Goal: Find specific page/section: Find specific page/section

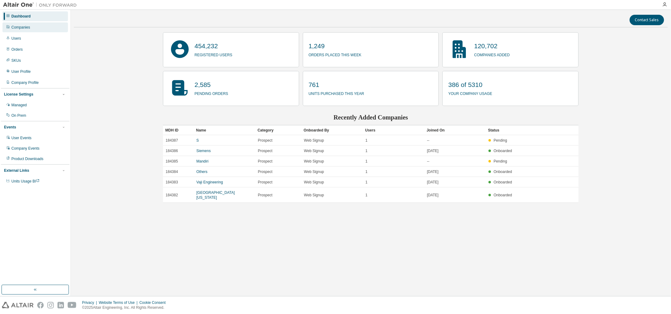
click at [20, 27] on div "Companies" at bounding box center [20, 27] width 19 height 5
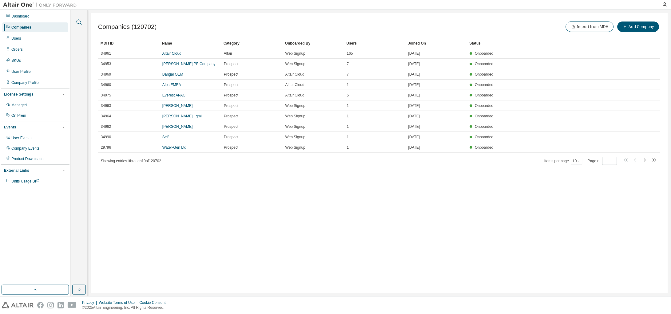
click at [83, 21] on button "button" at bounding box center [79, 22] width 8 height 8
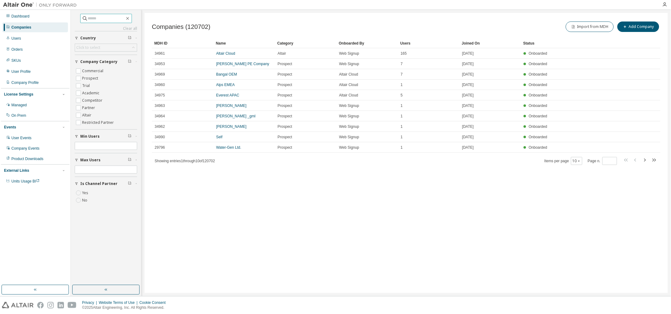
click at [88, 20] on input "text" at bounding box center [106, 18] width 37 height 6
type input "*******"
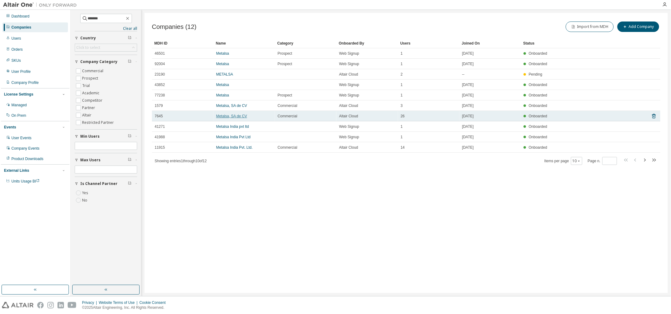
click at [228, 116] on link "Metalsa, SA de CV" at bounding box center [231, 116] width 31 height 4
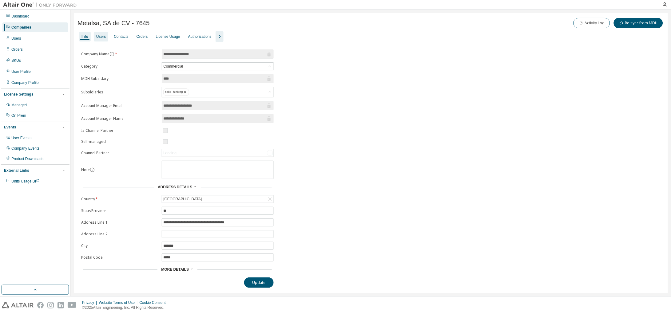
click at [99, 37] on div "Users" at bounding box center [101, 36] width 10 height 5
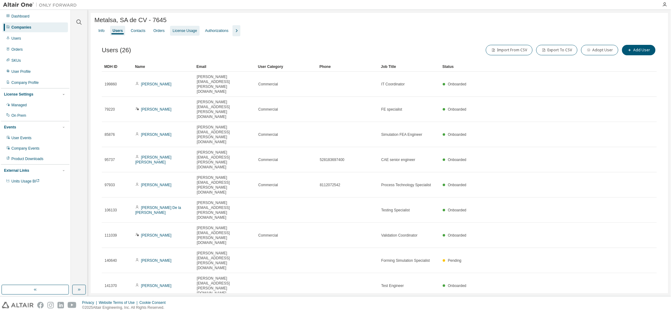
click at [177, 30] on div "License Usage" at bounding box center [185, 30] width 24 height 5
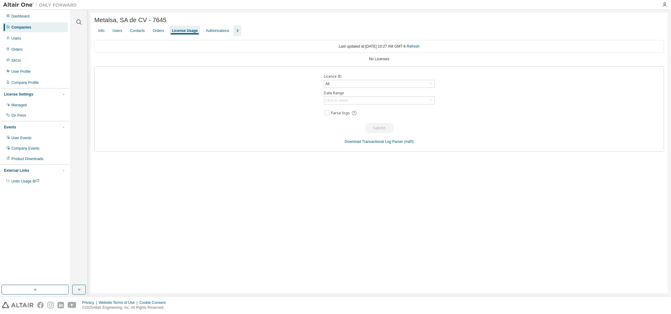
click at [20, 26] on div "Companies" at bounding box center [21, 27] width 20 height 5
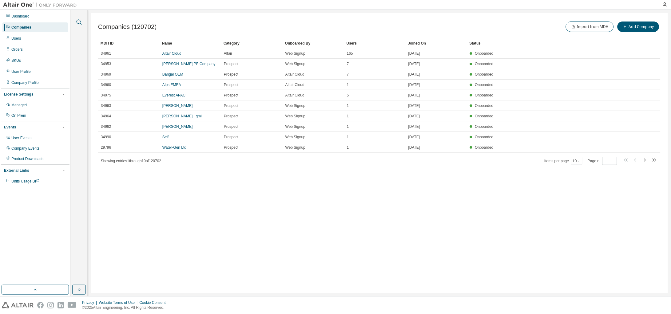
click at [77, 23] on icon "button" at bounding box center [79, 22] width 5 height 5
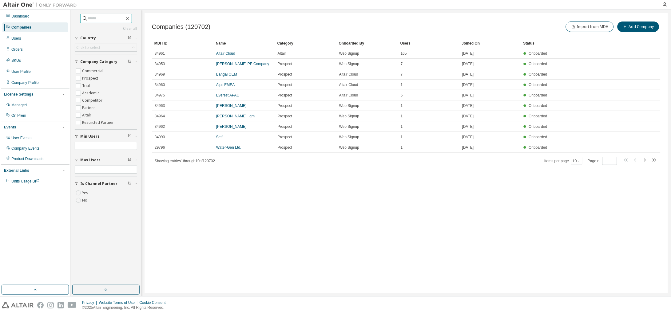
click at [94, 19] on input "text" at bounding box center [106, 18] width 37 height 6
type input "*******"
click at [641, 164] on span at bounding box center [640, 161] width 35 height 9
click at [644, 161] on icon "button" at bounding box center [644, 160] width 7 height 7
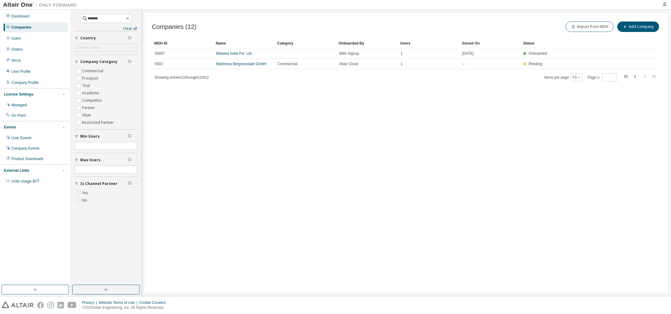
click at [635, 79] on icon "button" at bounding box center [635, 76] width 7 height 7
type input "*"
